Goal: Communication & Community: Share content

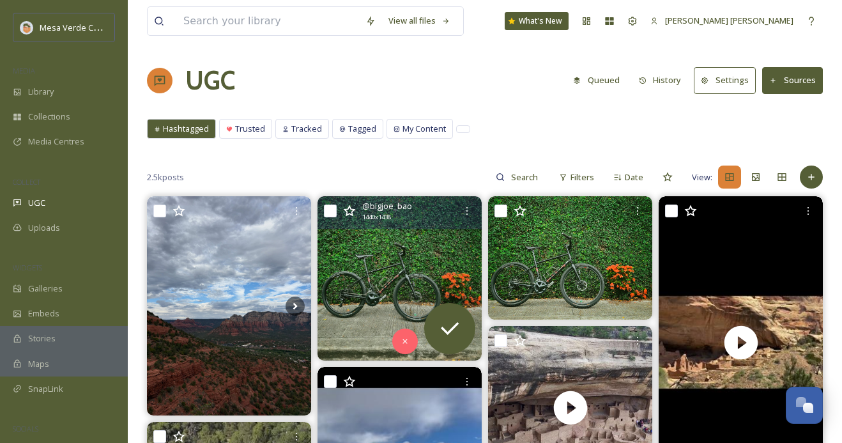
click at [398, 279] on img at bounding box center [400, 278] width 164 height 164
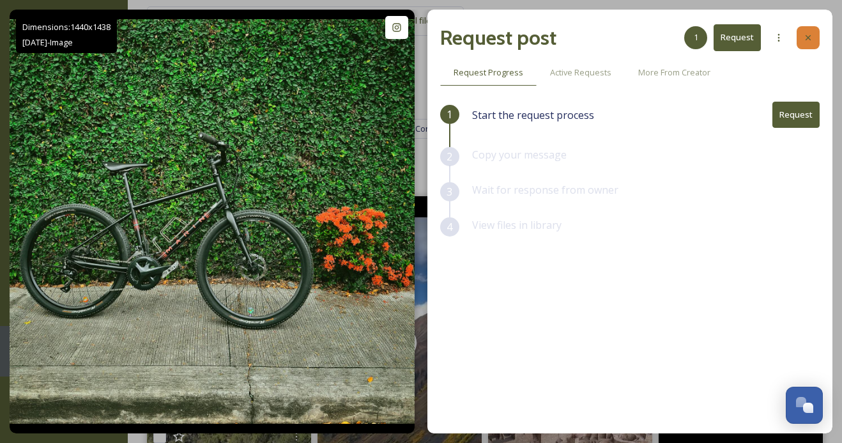
click at [805, 36] on icon at bounding box center [808, 38] width 10 height 10
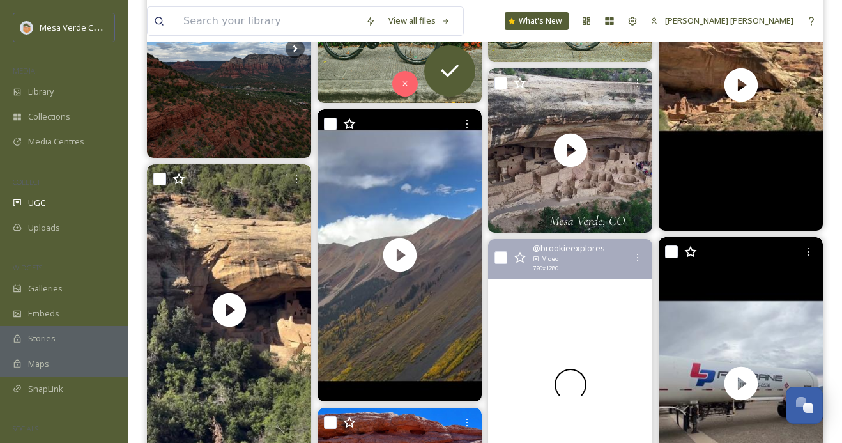
scroll to position [268, 0]
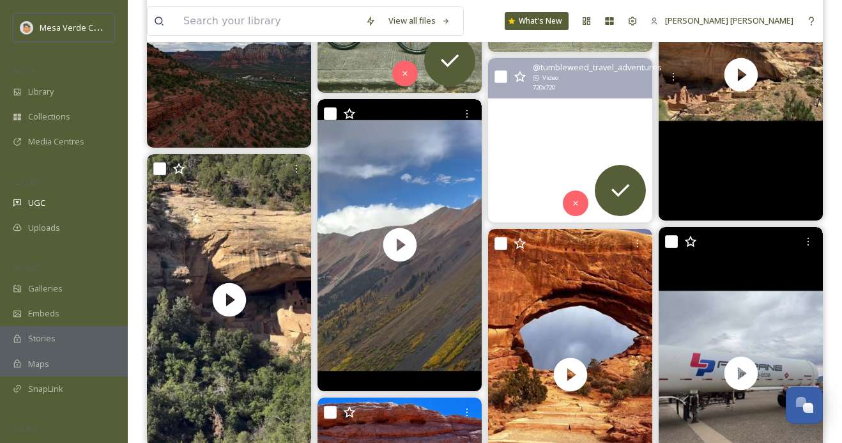
click at [535, 187] on video "Throwing it back to 2017 with a visit to Mesa Verde National Park. Exploring th…" at bounding box center [570, 140] width 164 height 164
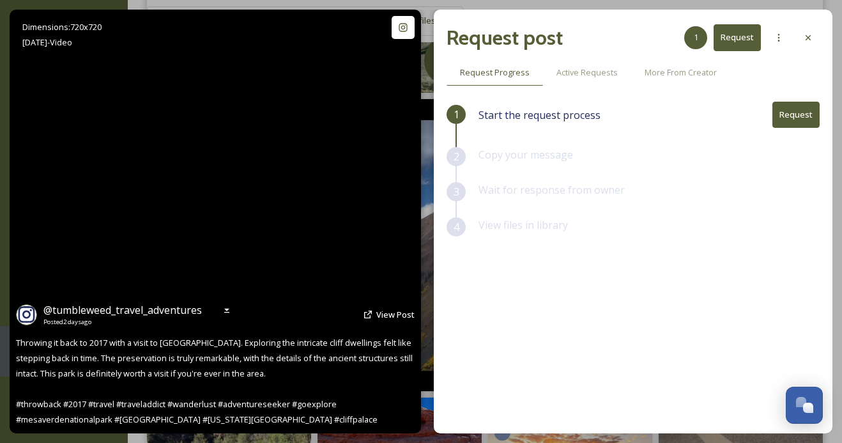
click at [218, 213] on video "Throwing it back to 2017 with a visit to Mesa Verde National Park. Exploring th…" at bounding box center [215, 222] width 421 height 424
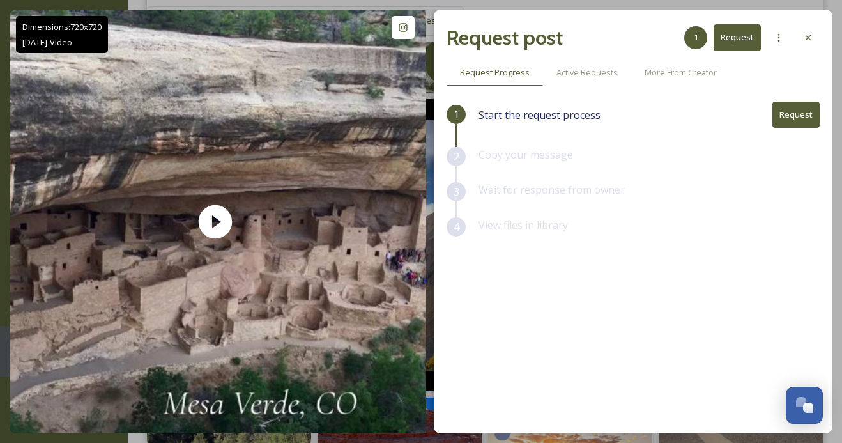
click at [815, 32] on div at bounding box center [808, 37] width 23 height 23
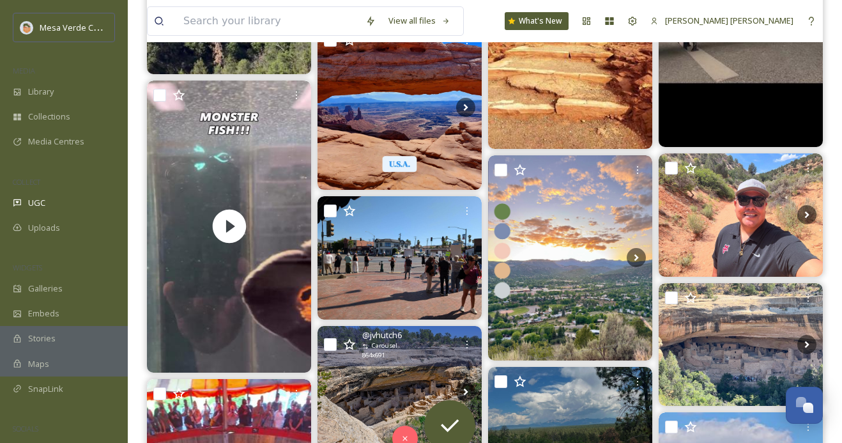
scroll to position [653, 0]
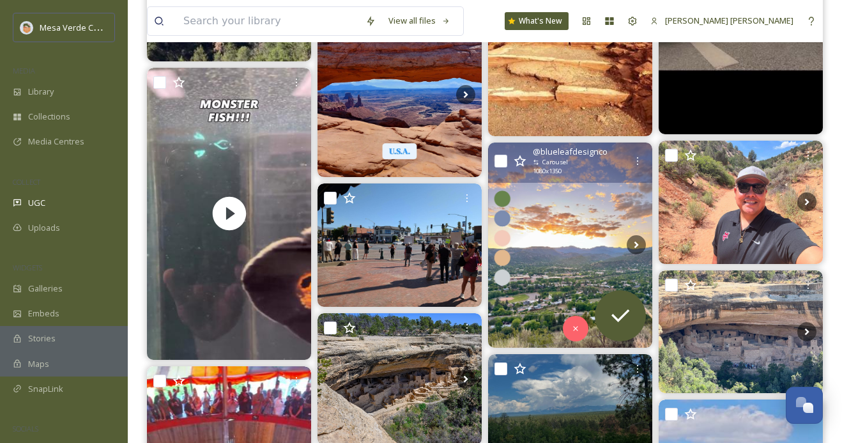
click at [545, 279] on img at bounding box center [570, 245] width 164 height 205
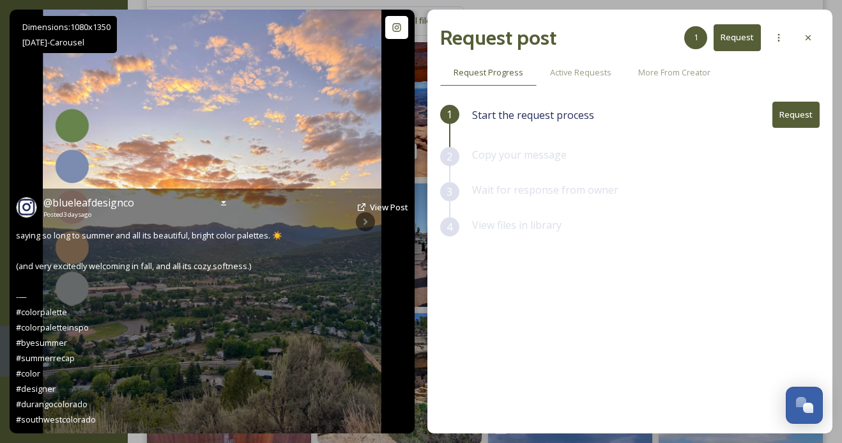
click at [336, 146] on img at bounding box center [212, 222] width 339 height 424
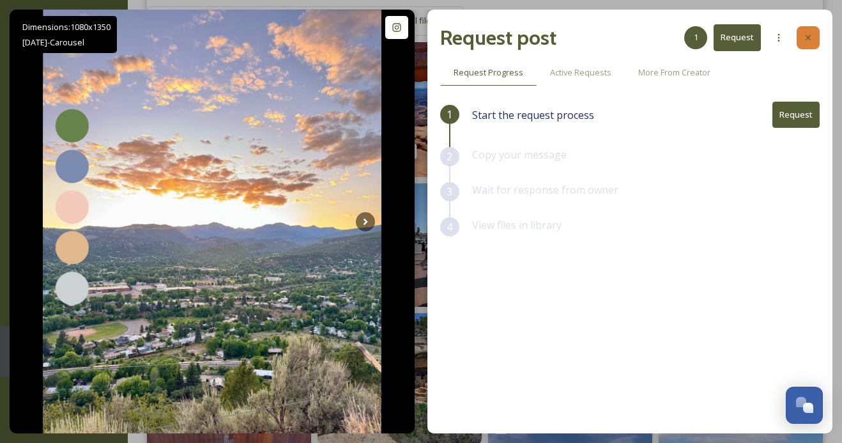
click at [814, 35] on div at bounding box center [808, 37] width 23 height 23
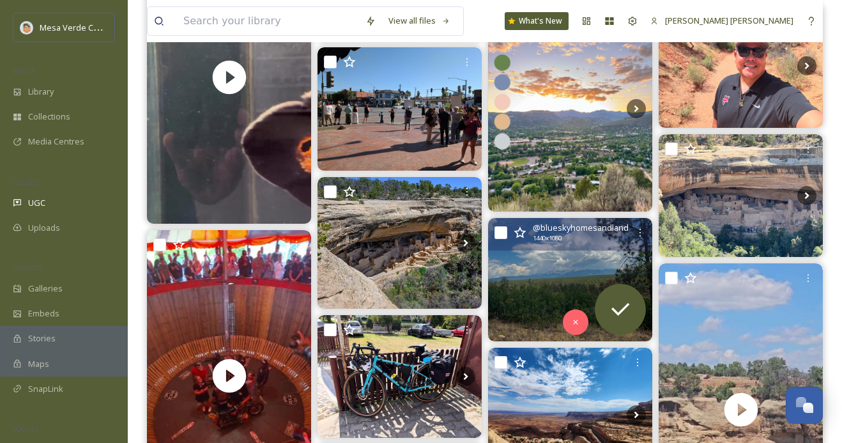
scroll to position [791, 0]
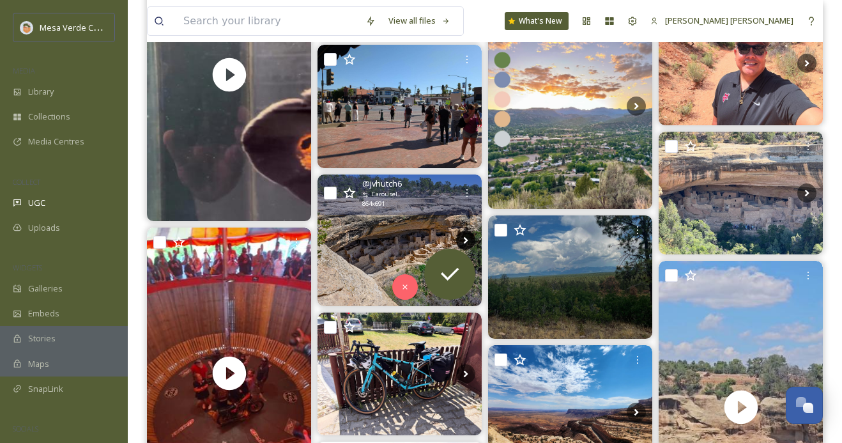
click at [465, 236] on icon at bounding box center [465, 240] width 19 height 19
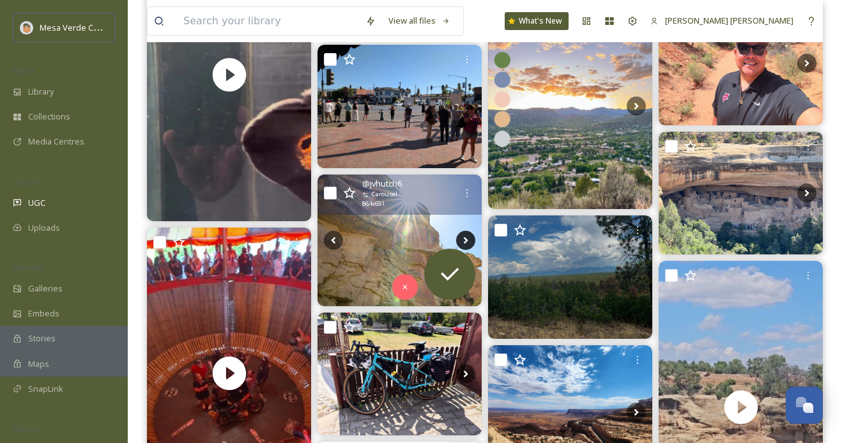
click at [466, 236] on icon at bounding box center [465, 240] width 19 height 19
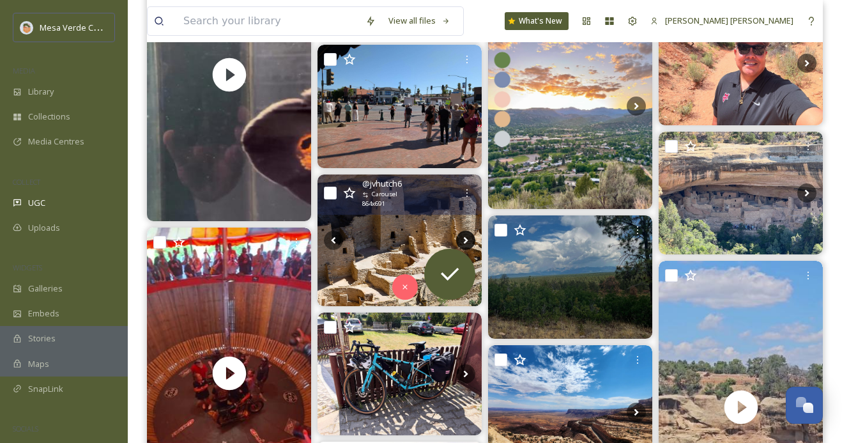
click at [466, 236] on icon at bounding box center [465, 240] width 19 height 19
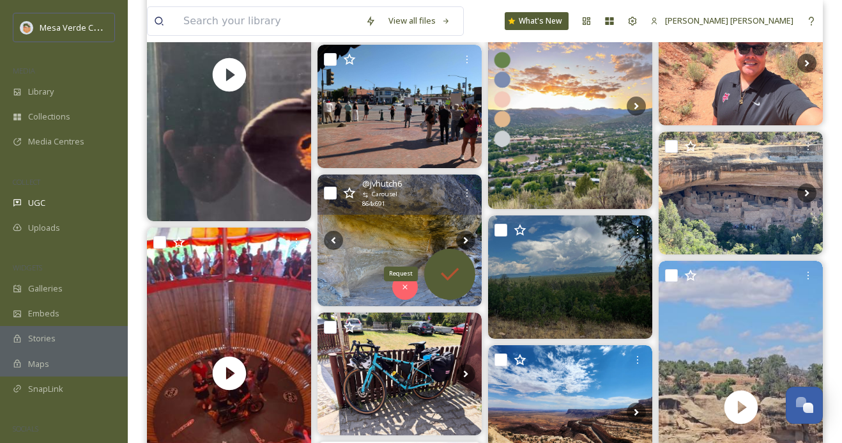
click at [449, 269] on icon at bounding box center [450, 274] width 26 height 26
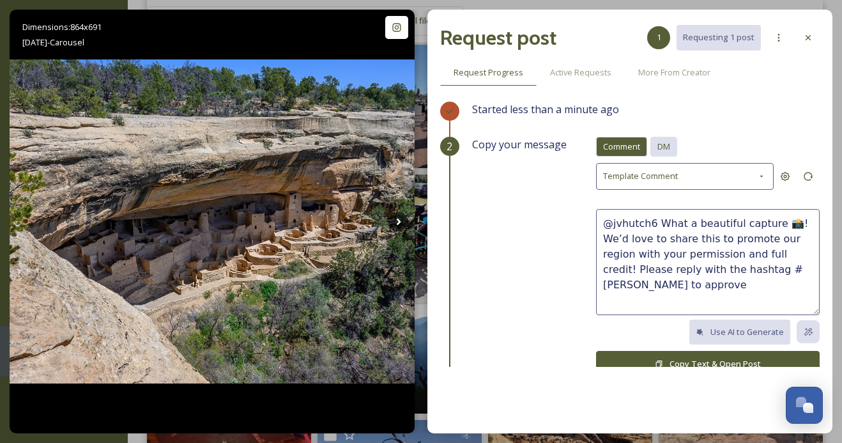
click at [669, 146] on span "DM" at bounding box center [664, 147] width 13 height 12
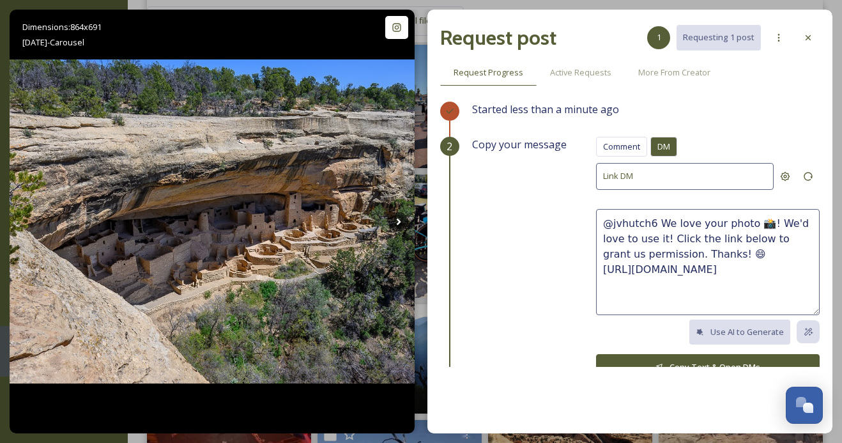
drag, startPoint x: 714, startPoint y: 252, endPoint x: 658, endPoint y: 221, distance: 63.8
click at [658, 221] on textarea "@jvhutch6 We love your photo 📸! We'd love to use it! Click the link below to gr…" at bounding box center [708, 262] width 224 height 106
paste textarea "These photos are amazing, great eye! We'd love to share them on our socials, wi…"
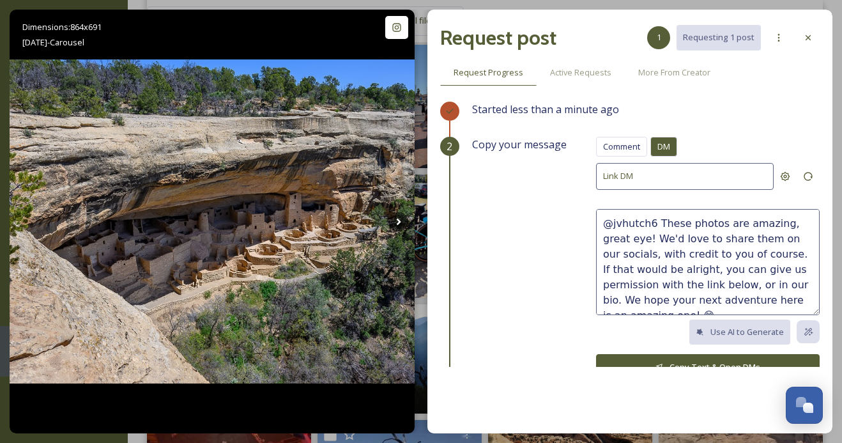
scroll to position [15, 0]
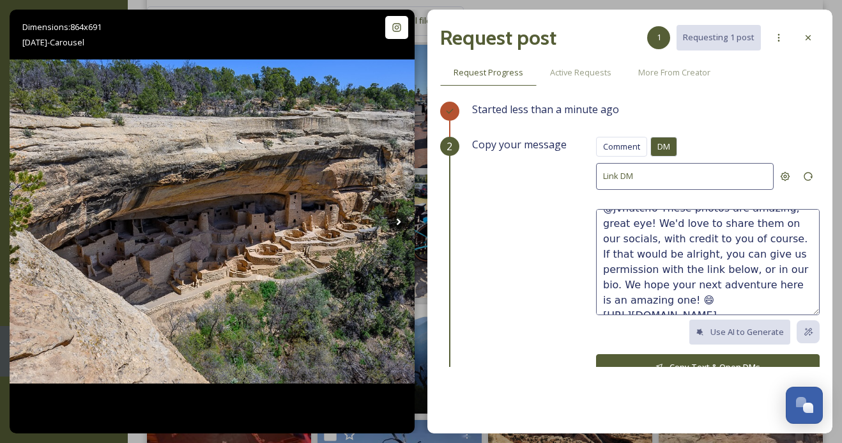
type textarea "@jvhutch6 These photos are amazing, great eye! We'd love to share them on our s…"
click at [678, 356] on button "Copy Text & Open DMs" at bounding box center [708, 367] width 224 height 26
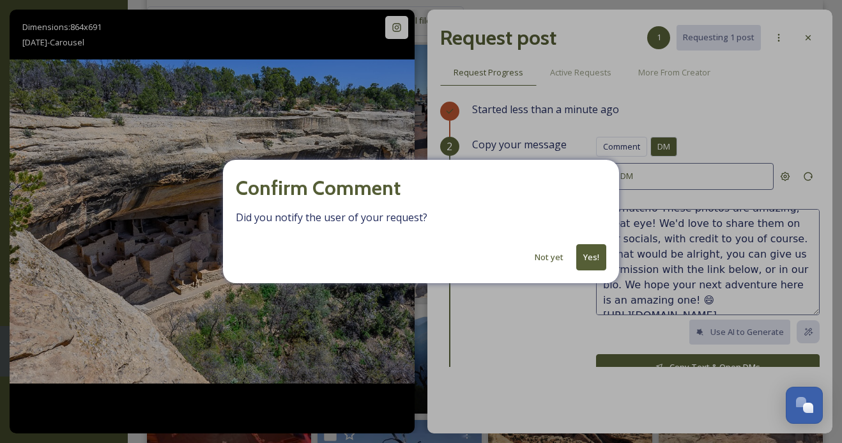
click at [594, 251] on button "Yes!" at bounding box center [592, 257] width 30 height 26
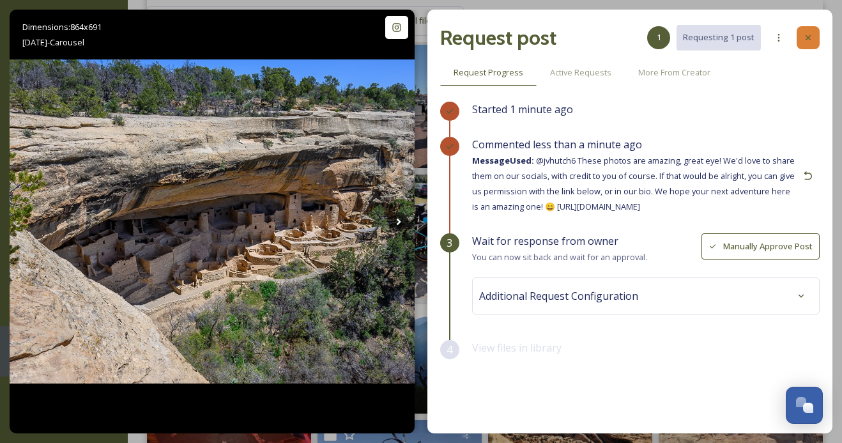
click at [809, 33] on icon at bounding box center [808, 38] width 10 height 10
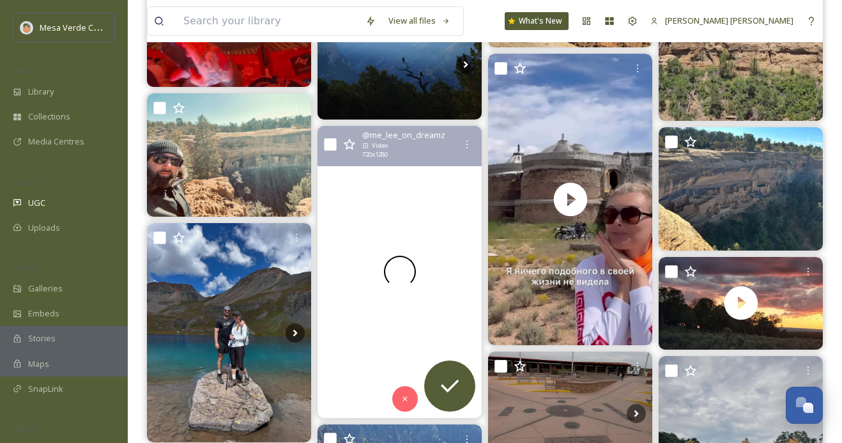
scroll to position [1224, 0]
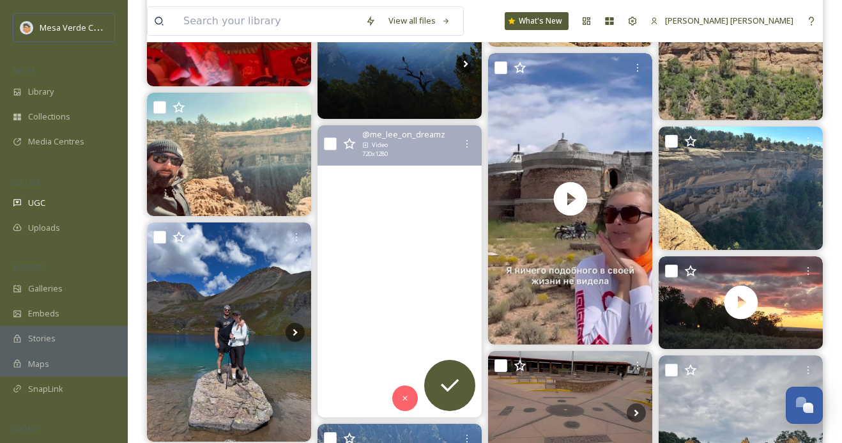
click at [371, 340] on video "#canyons at #mesaverde #nationalpark" at bounding box center [400, 271] width 164 height 292
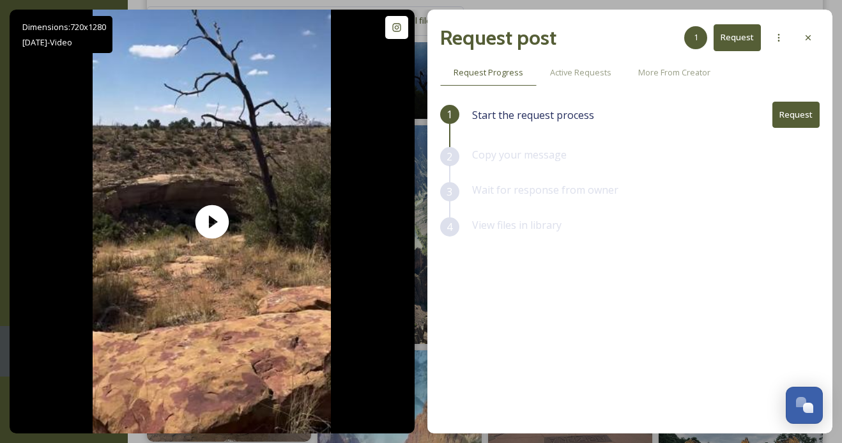
click at [803, 119] on button "Request" at bounding box center [796, 115] width 47 height 26
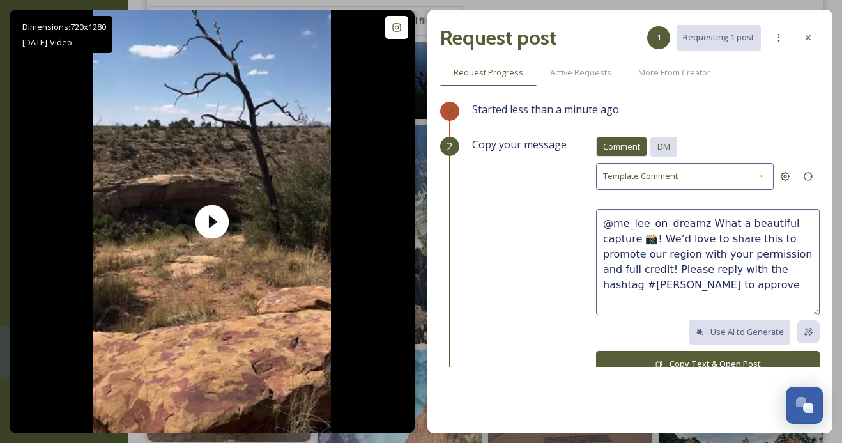
click at [670, 145] on span "DM" at bounding box center [664, 147] width 13 height 12
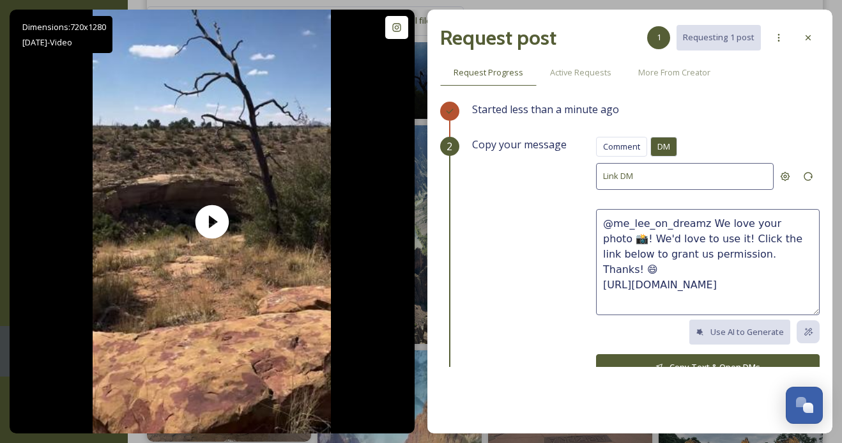
drag, startPoint x: 749, startPoint y: 252, endPoint x: 709, endPoint y: 219, distance: 51.8
click at [709, 219] on textarea "@me_lee_on_dreamz We love your photo 📸! We'd love to use it! Click the link bel…" at bounding box center [708, 262] width 224 height 106
paste textarea "This video is super cool! We'd love to share it on our socials, with credit to …"
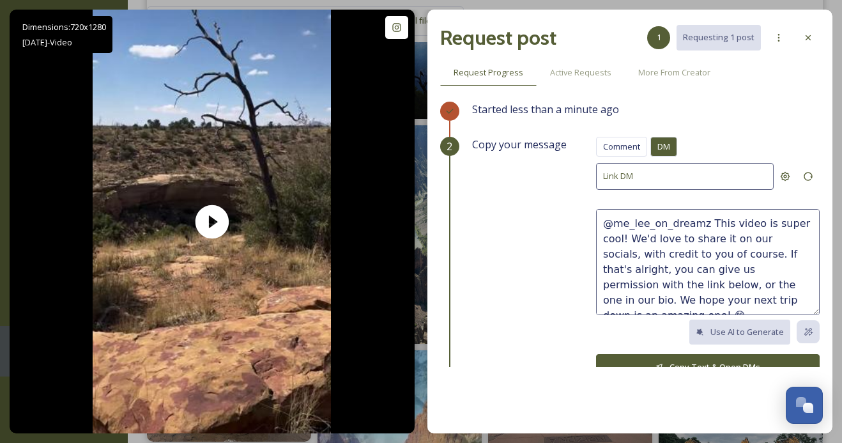
drag, startPoint x: 795, startPoint y: 221, endPoint x: 766, endPoint y: 221, distance: 28.8
click at [766, 221] on textarea "@me_lee_on_dreamz This video is super cool! We'd love to share it on our social…" at bounding box center [708, 262] width 224 height 106
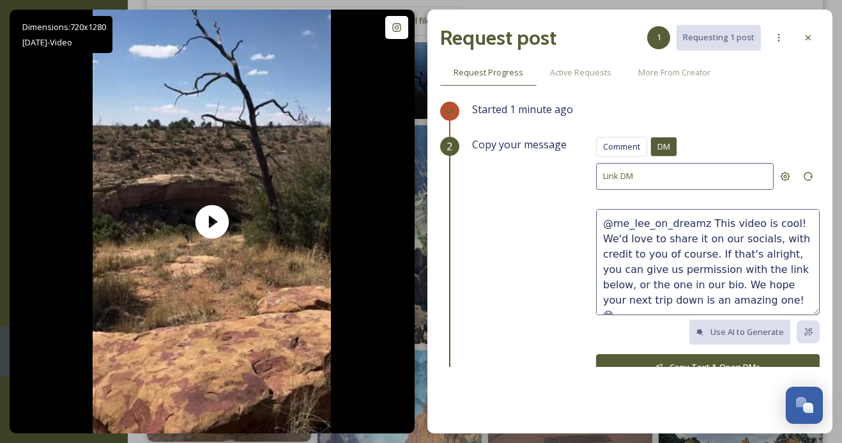
click at [785, 224] on textarea "@me_lee_on_dreamz This video is cool! We'd love to share it on our socials, wit…" at bounding box center [708, 262] width 224 height 106
type textarea "@me_lee_on_dreamz This video is cool, good eye! We'd love to share it on our so…"
click at [681, 363] on button "Copy Text & Open DMs" at bounding box center [708, 367] width 224 height 26
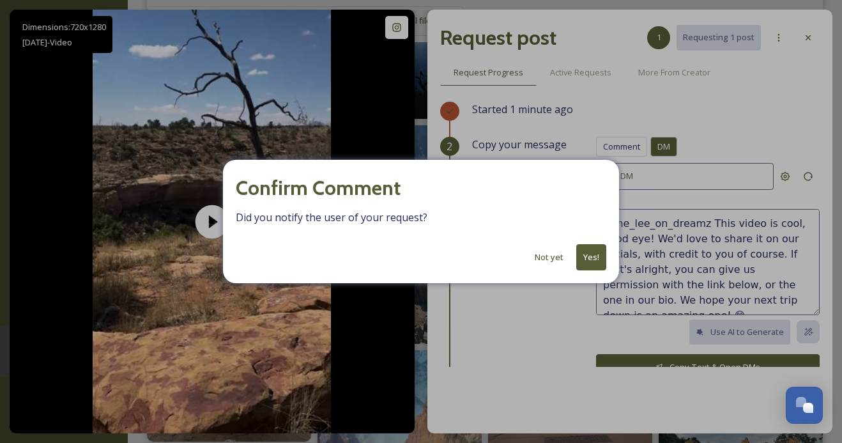
click at [588, 256] on button "Yes!" at bounding box center [592, 257] width 30 height 26
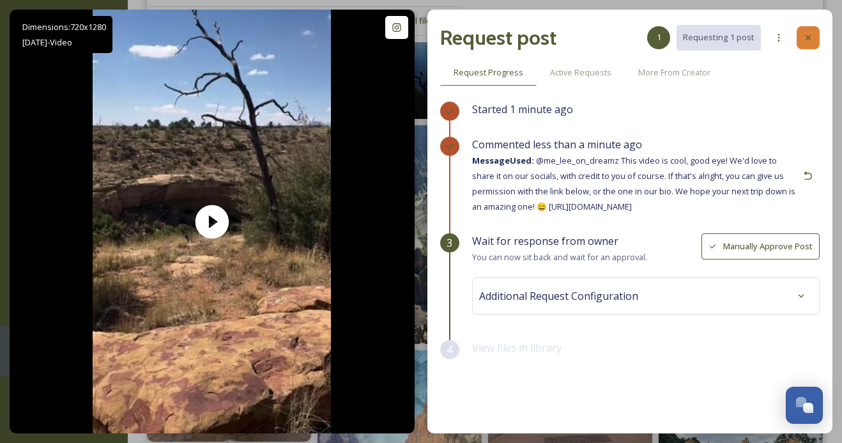
click at [807, 39] on icon at bounding box center [808, 37] width 5 height 5
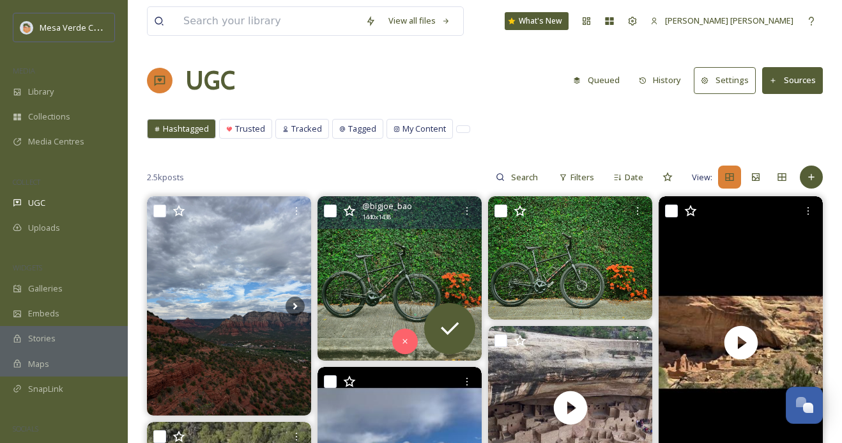
click at [660, 83] on button "History" at bounding box center [661, 80] width 56 height 25
